Goal: Task Accomplishment & Management: Manage account settings

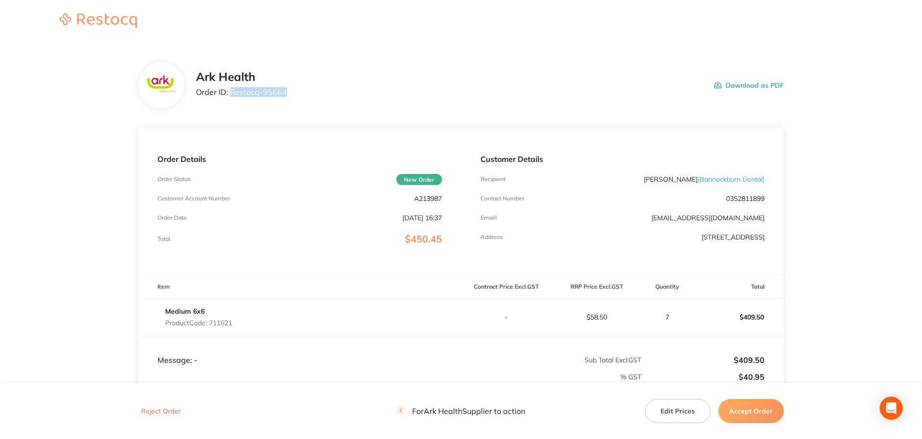
drag, startPoint x: 285, startPoint y: 94, endPoint x: 231, endPoint y: 100, distance: 54.2
click at [231, 100] on div "Ark Health Order ID: Restocq- 95664 Download as PDF" at bounding box center [490, 85] width 588 height 30
copy p "Restocq- 95664"
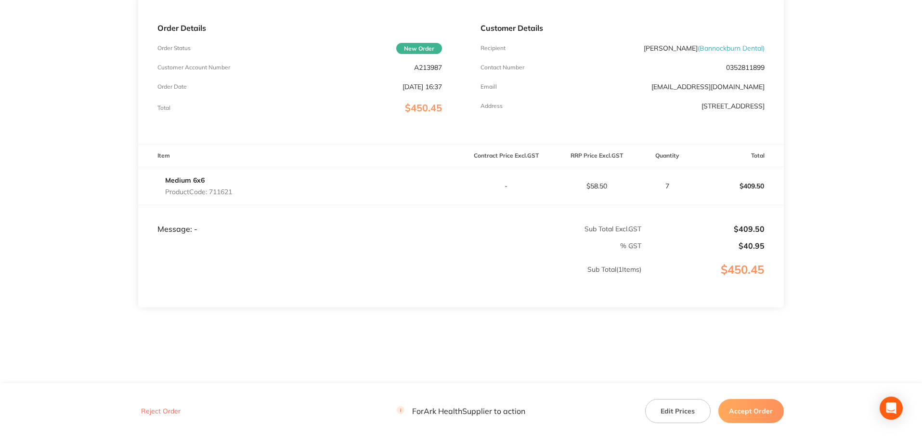
scroll to position [132, 0]
click at [745, 414] on button "Accept Order" at bounding box center [750, 411] width 65 height 24
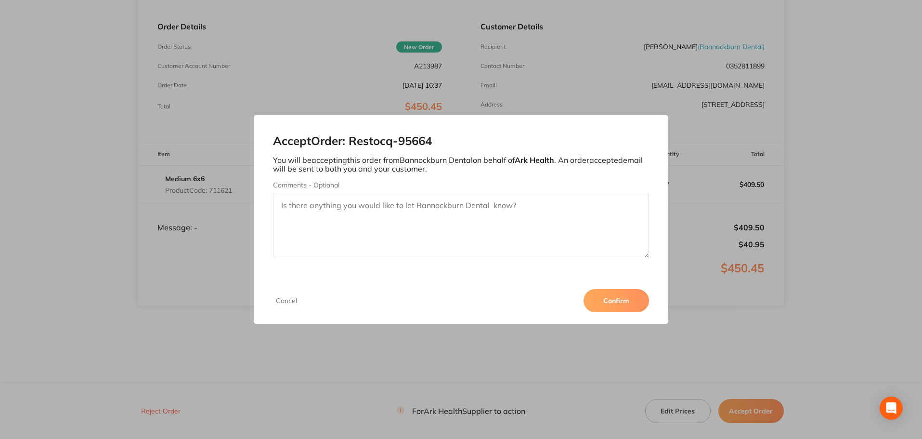
click at [620, 297] on button "Confirm" at bounding box center [616, 300] width 65 height 23
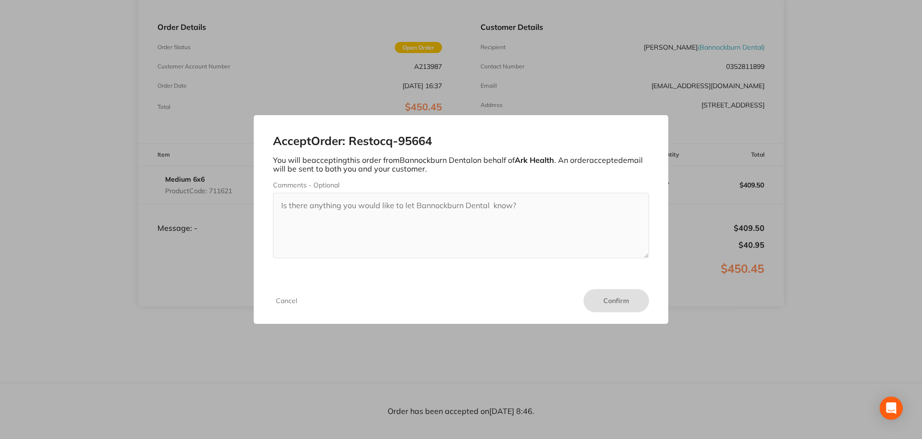
scroll to position [132, 0]
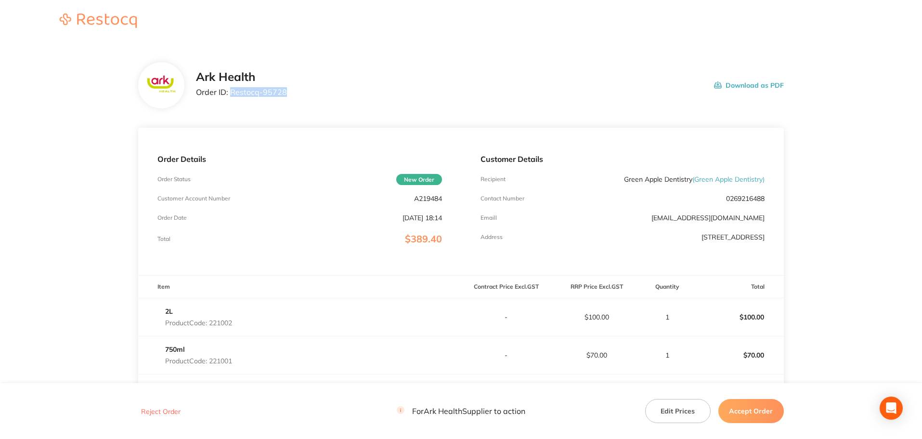
drag, startPoint x: 287, startPoint y: 95, endPoint x: 231, endPoint y: 95, distance: 55.4
click at [231, 95] on div "Ark Health Order ID: Restocq- 95728 Download as PDF" at bounding box center [490, 85] width 588 height 30
copy p "Restocq- 95728"
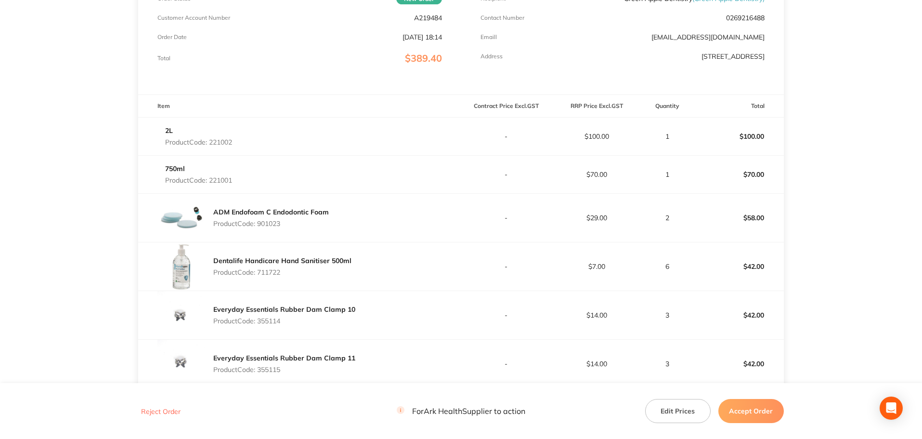
scroll to position [172, 0]
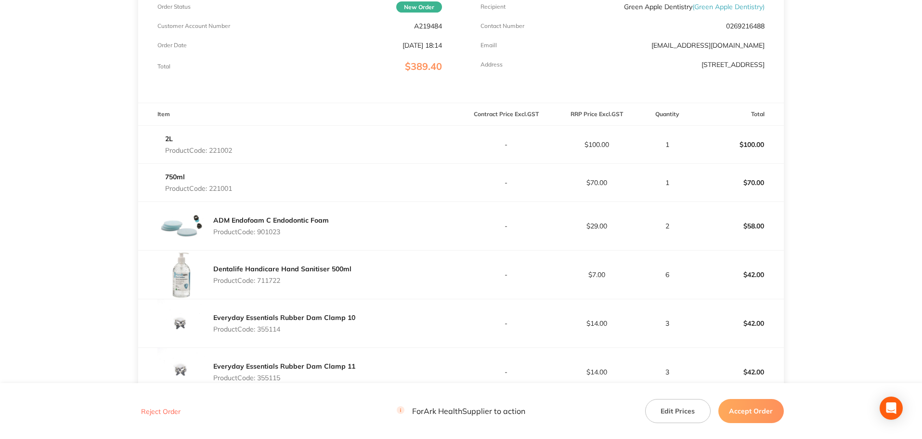
click at [760, 412] on button "Accept Order" at bounding box center [750, 411] width 65 height 24
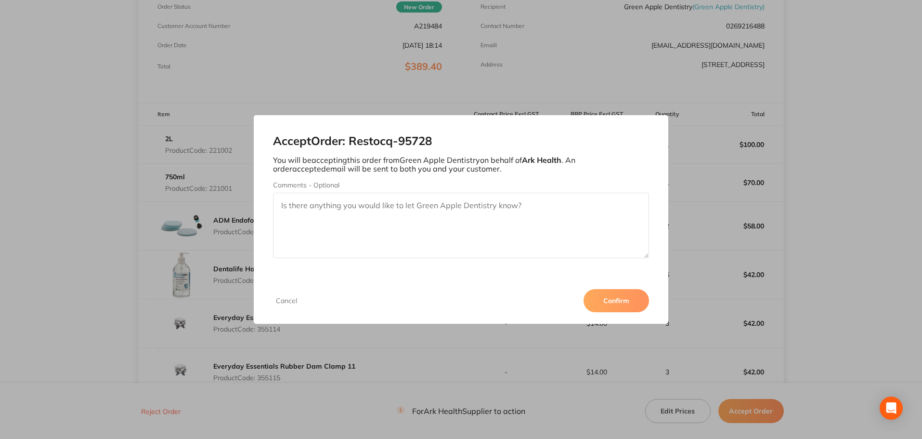
click at [624, 306] on button "Confirm" at bounding box center [616, 300] width 65 height 23
